Goal: Find contact information: Find contact information

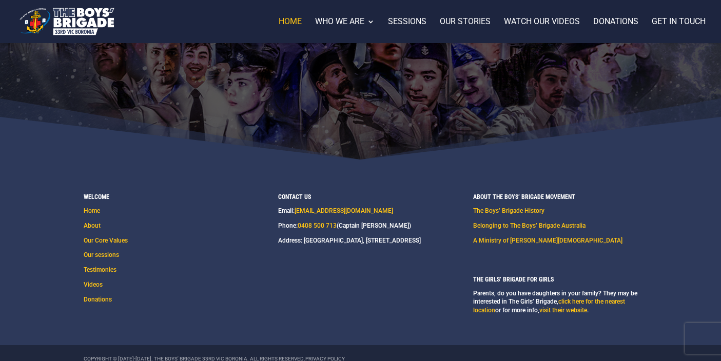
scroll to position [1616, 0]
click at [91, 223] on link "About" at bounding box center [92, 226] width 17 height 7
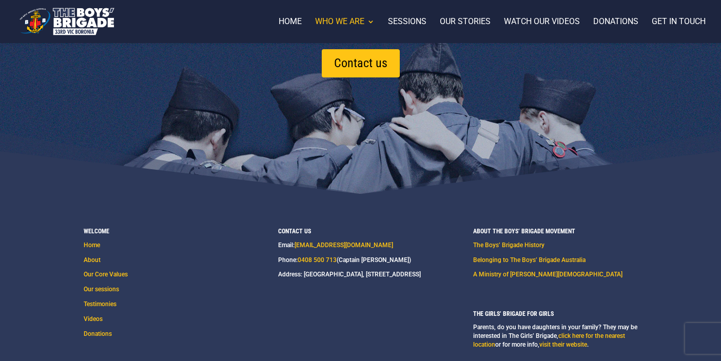
scroll to position [1183, 0]
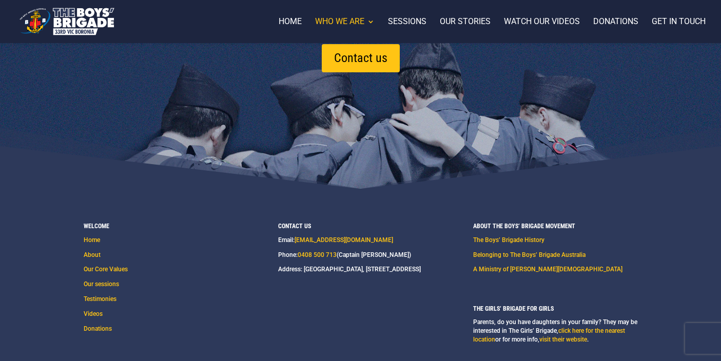
click at [96, 25] on img at bounding box center [66, 21] width 99 height 33
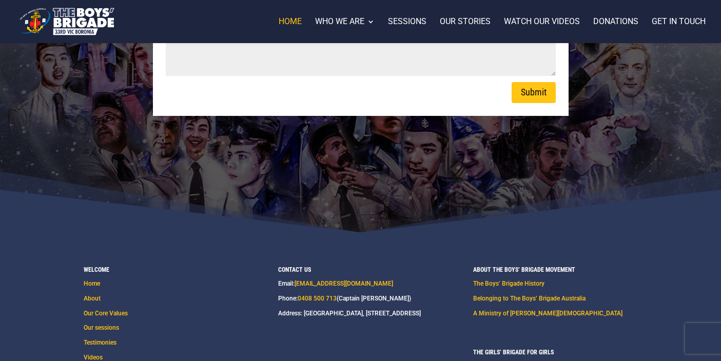
scroll to position [1616, 0]
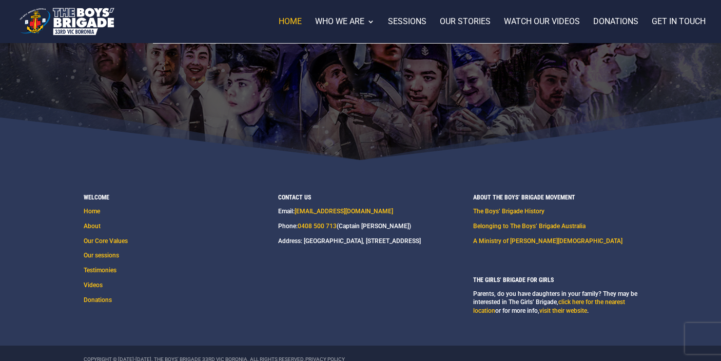
drag, startPoint x: 315, startPoint y: 238, endPoint x: 306, endPoint y: 227, distance: 13.5
click at [306, 237] on p "Address: [GEOGRAPHIC_DATA], [STREET_ADDRESS]" at bounding box center [349, 241] width 143 height 9
click at [143, 243] on div "Welcome Home About Our Core Values Our sessions Testimonies Videos Donations" at bounding box center [166, 248] width 164 height 111
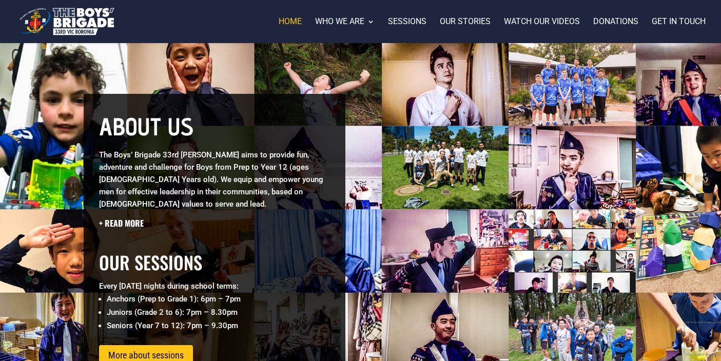
scroll to position [366, 0]
